Goal: Use online tool/utility: Utilize a website feature to perform a specific function

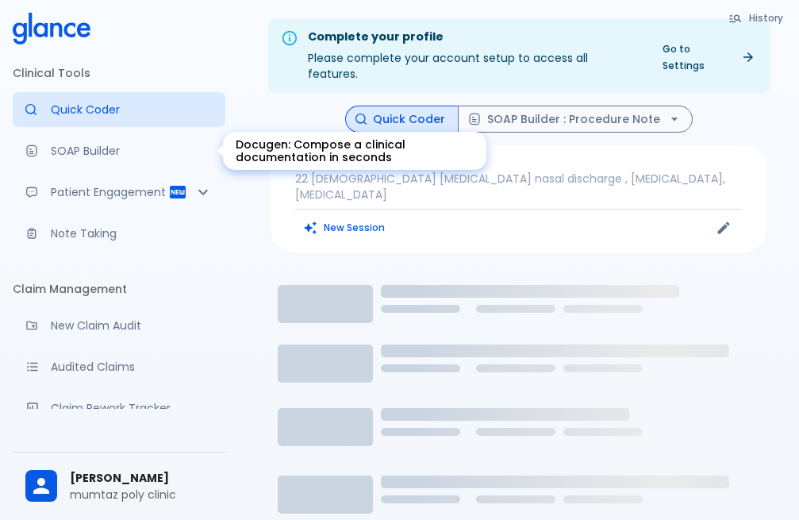
click at [109, 159] on link "SOAP Builder" at bounding box center [119, 150] width 213 height 35
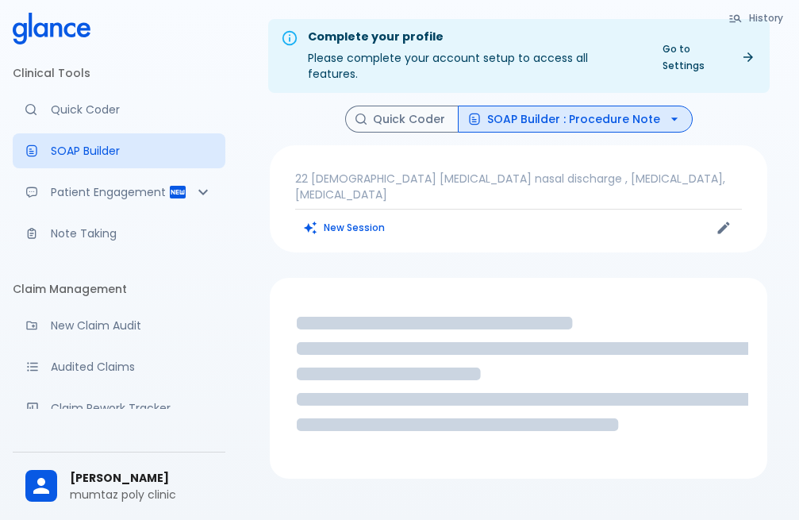
click at [393, 171] on p "22 [DEMOGRAPHIC_DATA] [MEDICAL_DATA] nasal discharge , [MEDICAL_DATA], [MEDICAL…" at bounding box center [518, 187] width 447 height 32
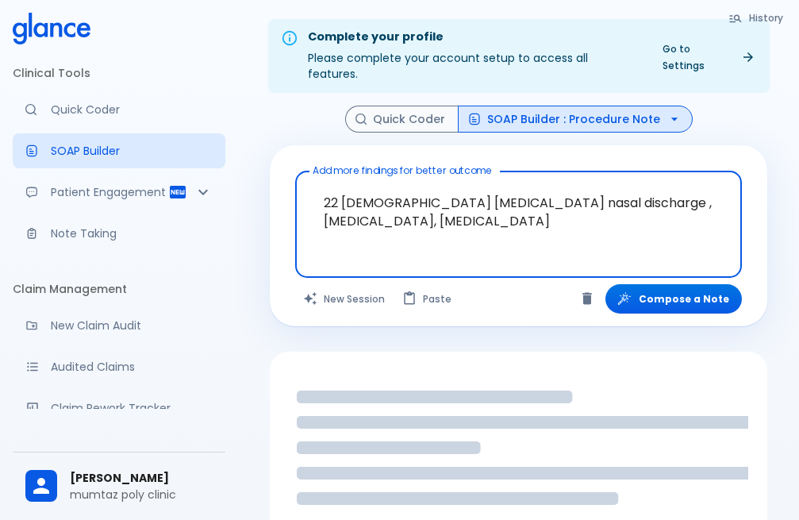
click at [598, 220] on textarea "22 [DEMOGRAPHIC_DATA] [MEDICAL_DATA] nasal discharge , [MEDICAL_DATA], [MEDICAL…" at bounding box center [518, 212] width 424 height 68
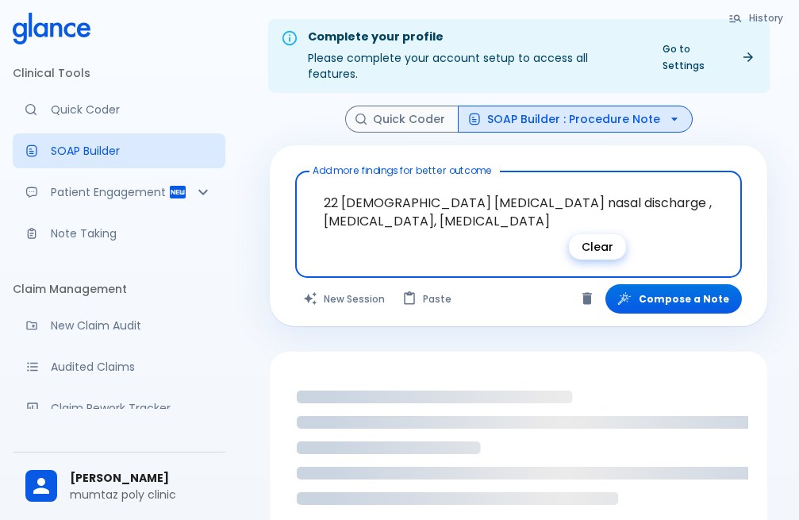
click at [592, 293] on icon "Clear" at bounding box center [587, 299] width 10 height 12
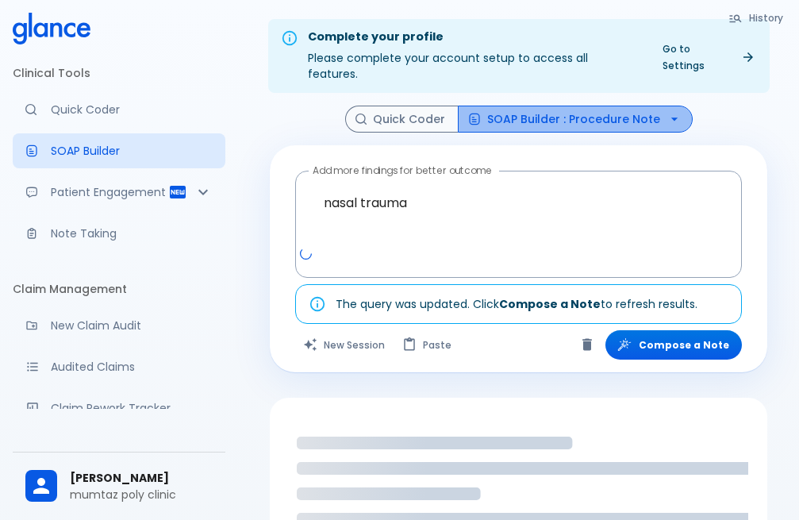
click at [598, 106] on button "SOAP Builder : Procedure Note" at bounding box center [575, 120] width 235 height 28
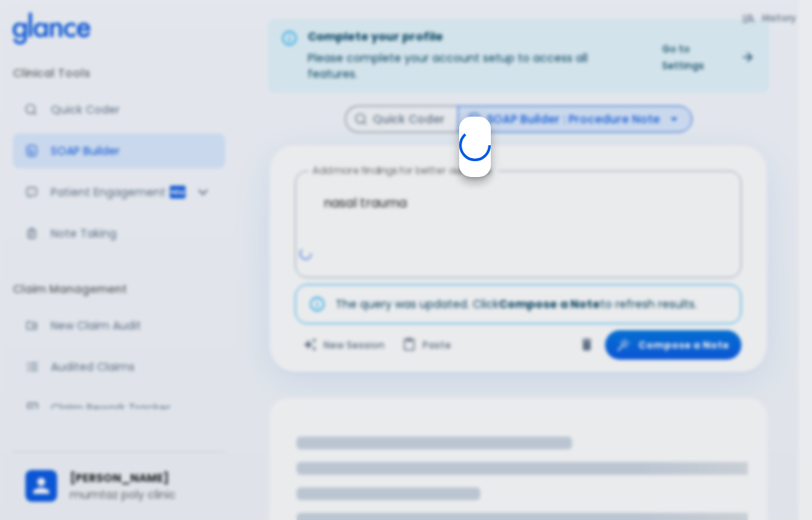
click at [464, 236] on div at bounding box center [406, 260] width 812 height 520
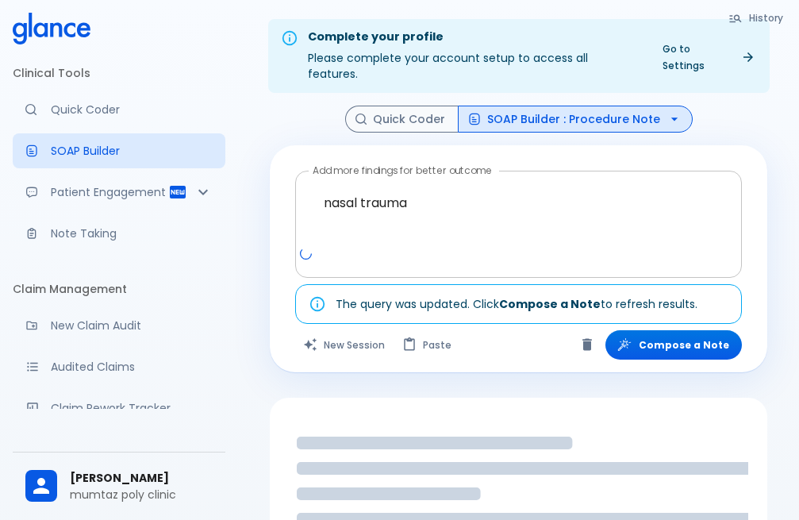
click at [463, 246] on div at bounding box center [520, 260] width 440 height 29
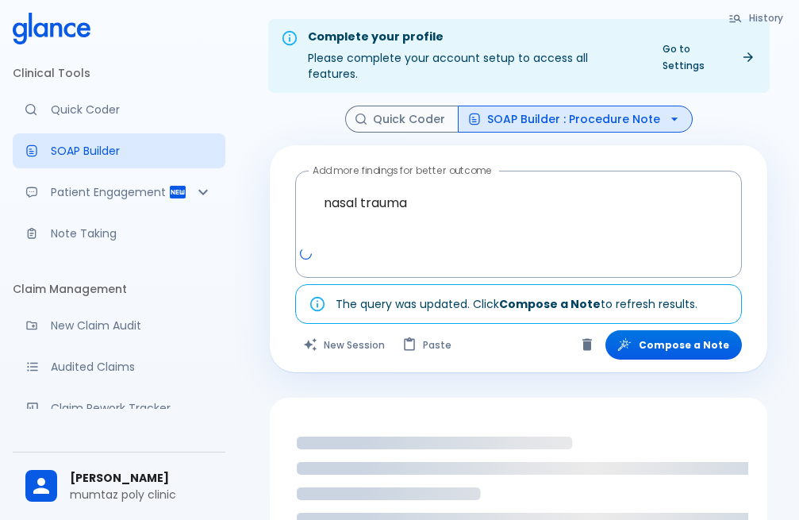
click at [568, 106] on button "SOAP Builder : Procedure Note" at bounding box center [575, 120] width 235 height 28
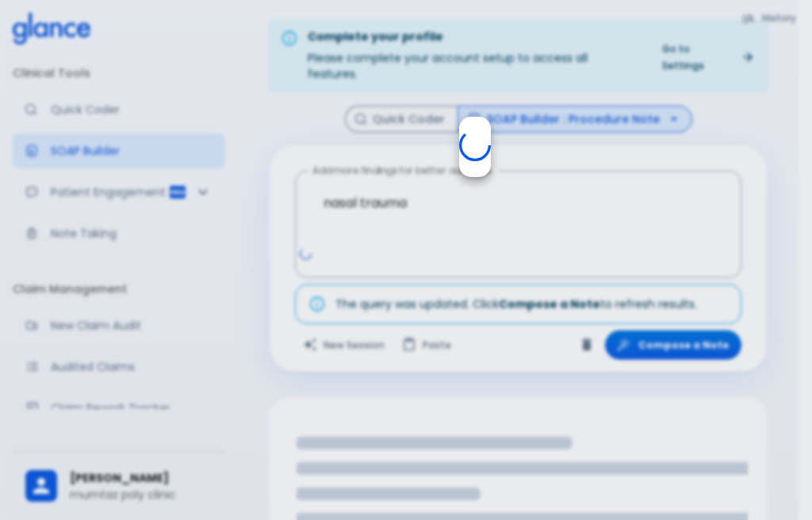
click at [401, 252] on div at bounding box center [406, 260] width 812 height 520
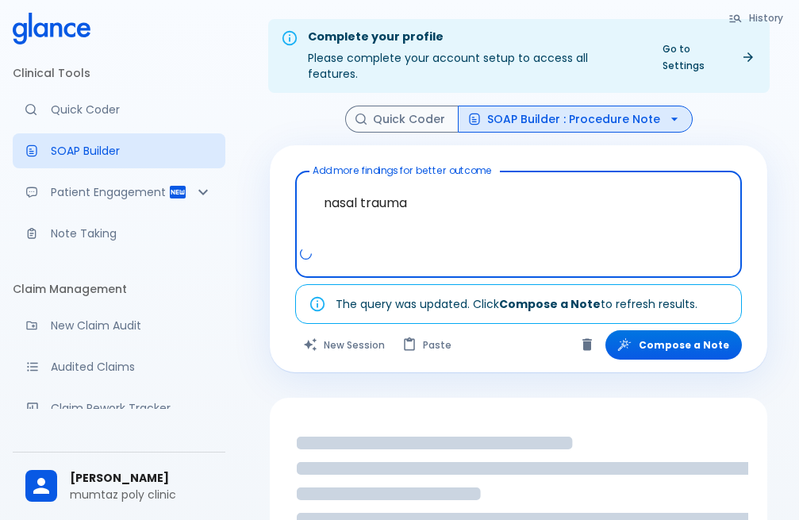
click at [405, 211] on textarea "nasal trauma" at bounding box center [518, 212] width 424 height 68
click at [425, 186] on textarea "nasal trauma" at bounding box center [518, 212] width 424 height 68
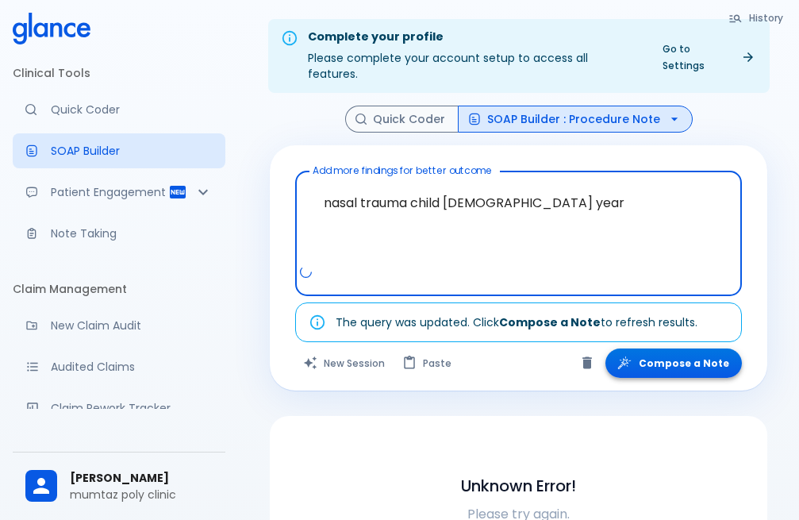
type textarea "nasal trauma child [DEMOGRAPHIC_DATA] year"
click at [666, 353] on button "Compose a Note" at bounding box center [673, 362] width 136 height 29
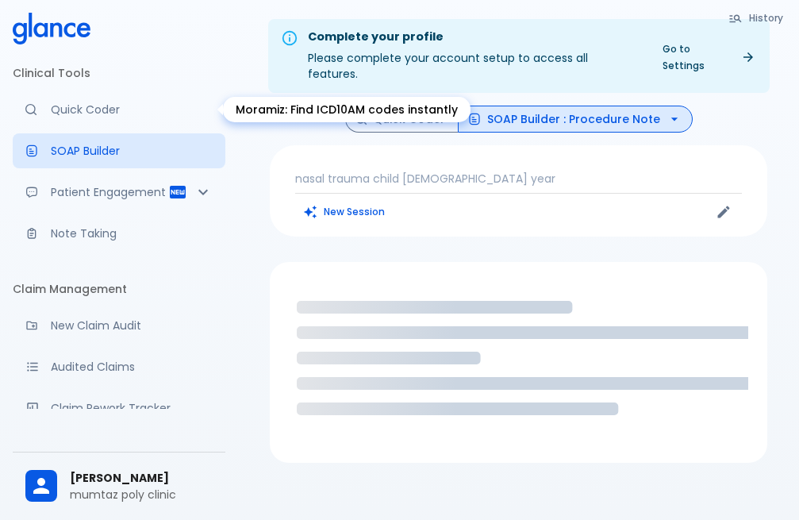
click at [106, 106] on p "Quick Coder" at bounding box center [132, 110] width 162 height 16
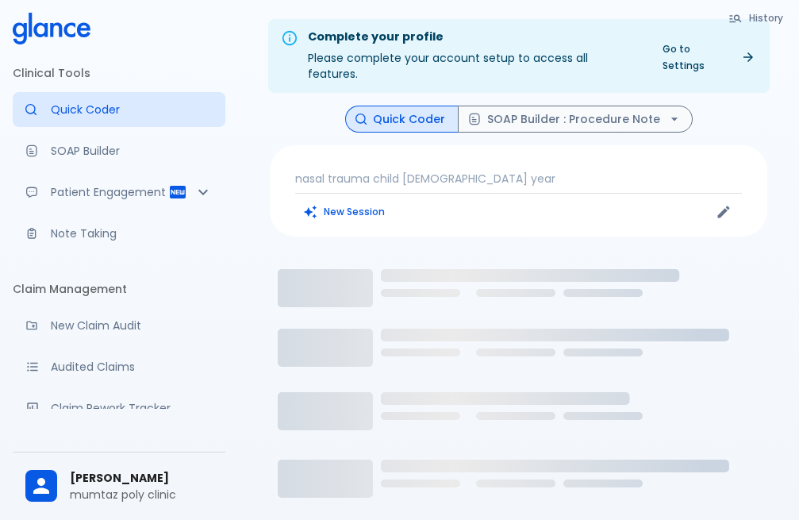
click at [455, 171] on p "nasal trauma child [DEMOGRAPHIC_DATA] year" at bounding box center [518, 179] width 447 height 16
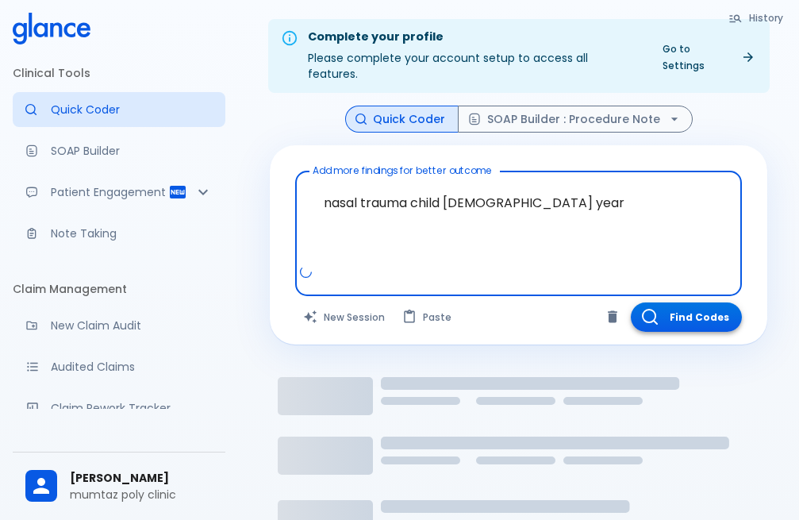
click at [714, 302] on button "Find Codes" at bounding box center [686, 316] width 111 height 29
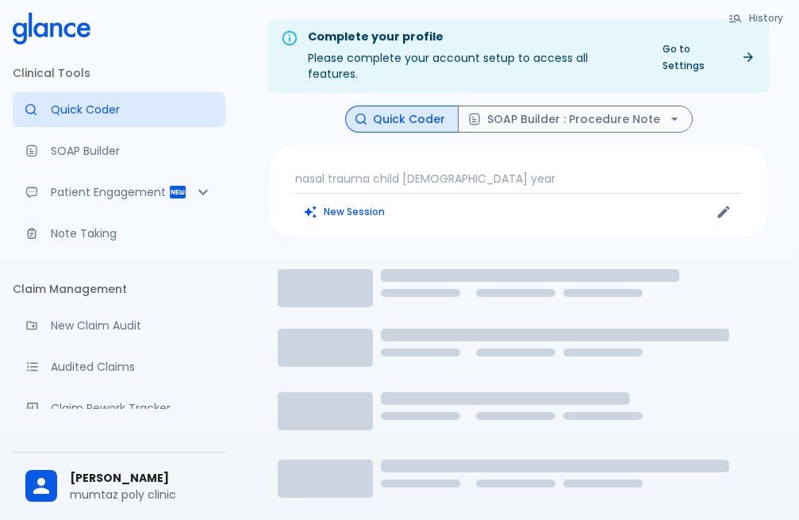
click at [549, 152] on div "nasal trauma child [DEMOGRAPHIC_DATA] year New Session" at bounding box center [518, 190] width 497 height 91
click at [545, 171] on p "nasal trauma child [DEMOGRAPHIC_DATA] year" at bounding box center [518, 179] width 447 height 16
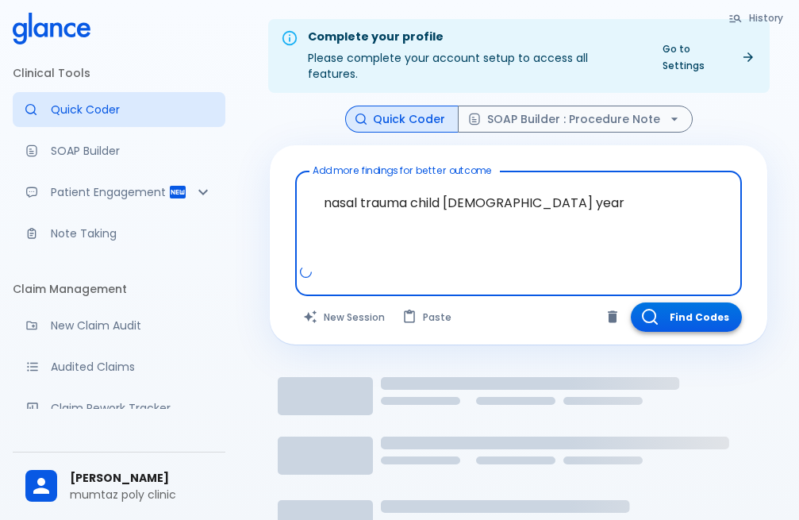
click at [701, 302] on button "Find Codes" at bounding box center [686, 316] width 111 height 29
